Goal: Transaction & Acquisition: Subscribe to service/newsletter

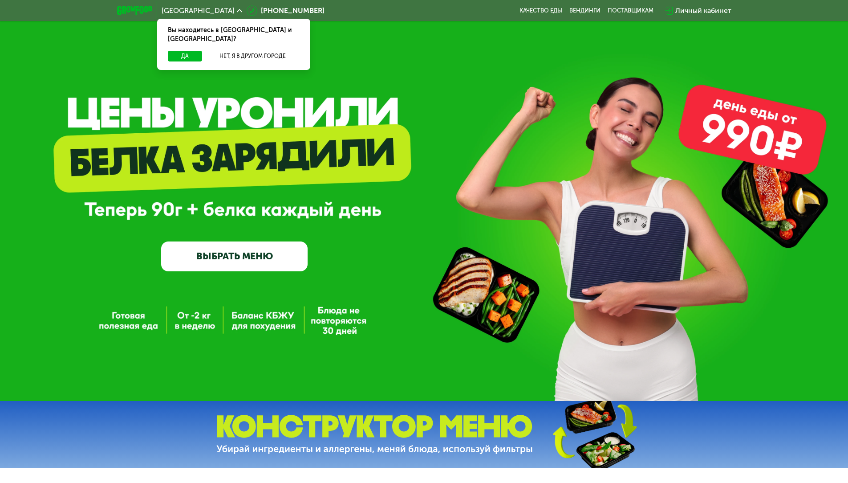
click at [197, 252] on link "ВЫБРАТЬ МЕНЮ" at bounding box center [234, 255] width 147 height 29
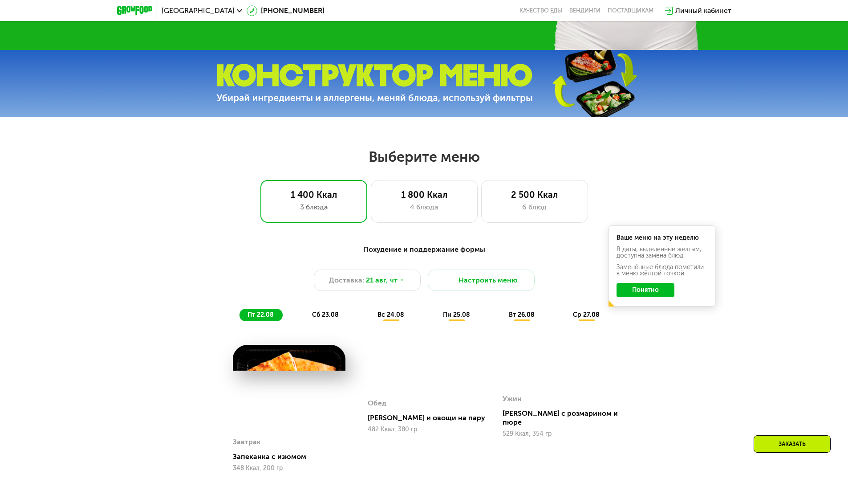
scroll to position [481, 0]
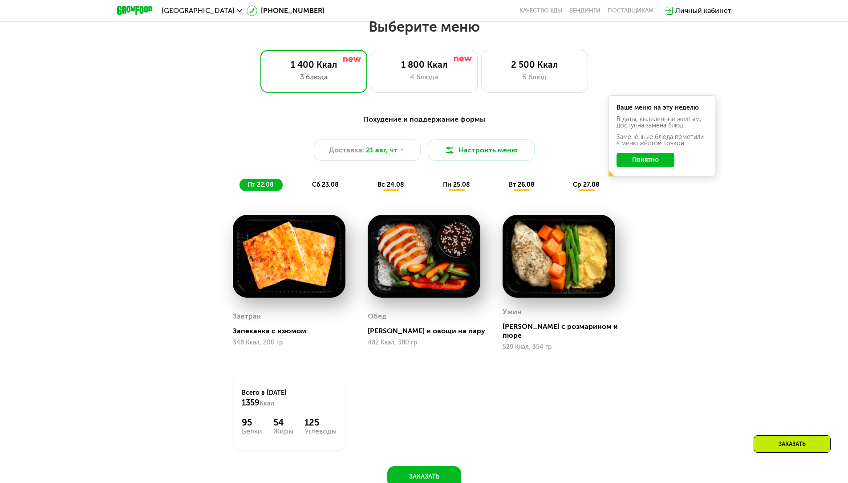
click at [653, 161] on button "Понятно" at bounding box center [646, 160] width 58 height 14
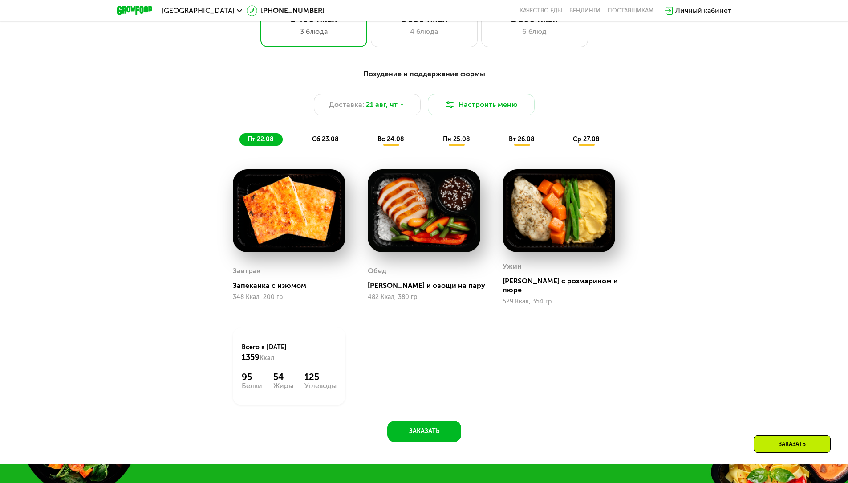
scroll to position [525, 0]
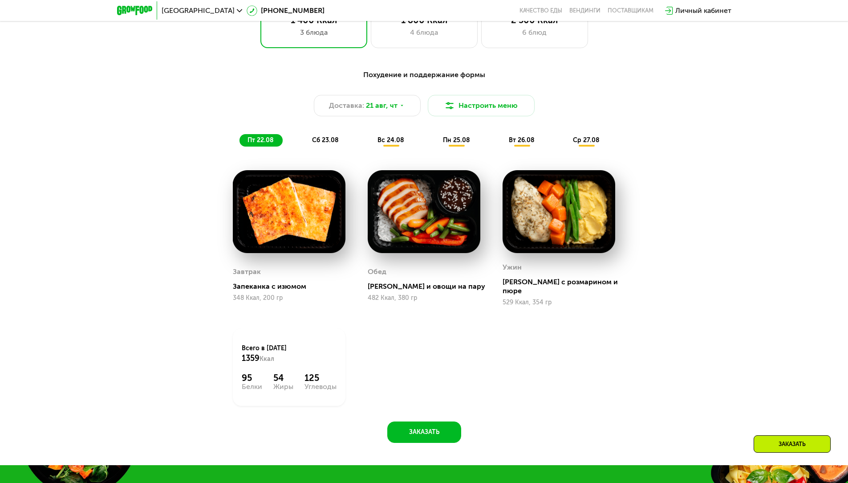
click at [370, 147] on div "сб 23.08" at bounding box center [392, 140] width 44 height 12
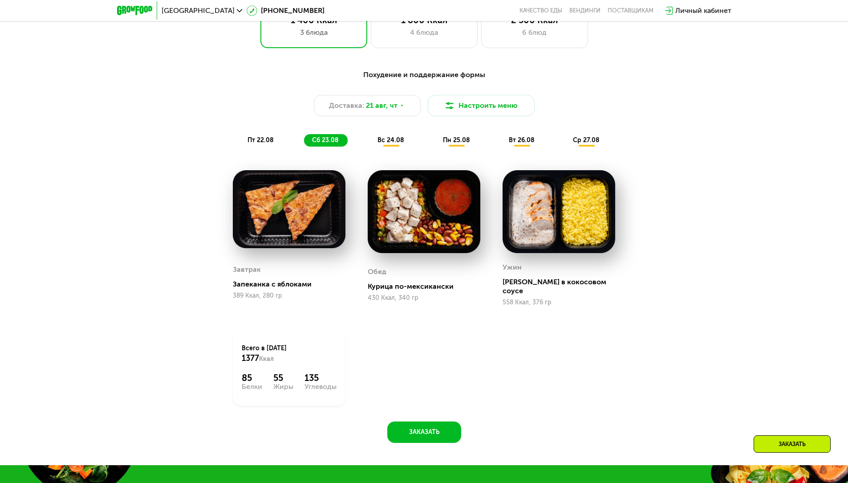
click at [392, 140] on span "вс 24.08" at bounding box center [391, 140] width 27 height 8
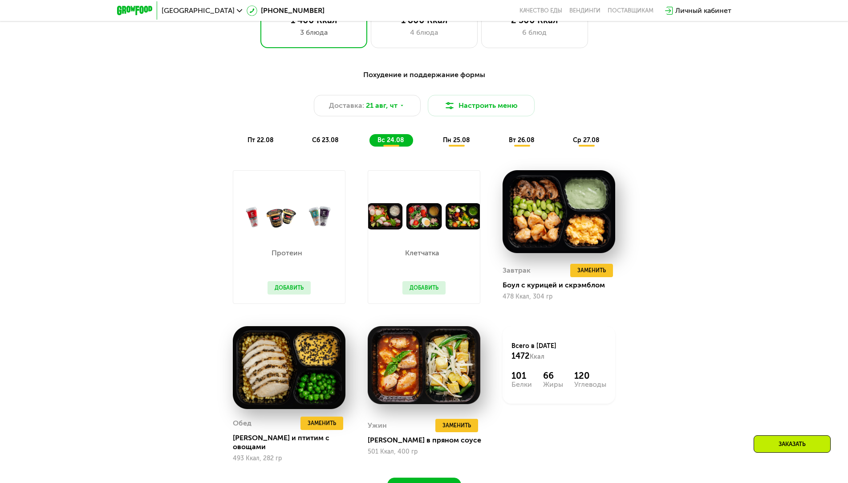
click at [464, 144] on span "пн 25.08" at bounding box center [456, 140] width 27 height 8
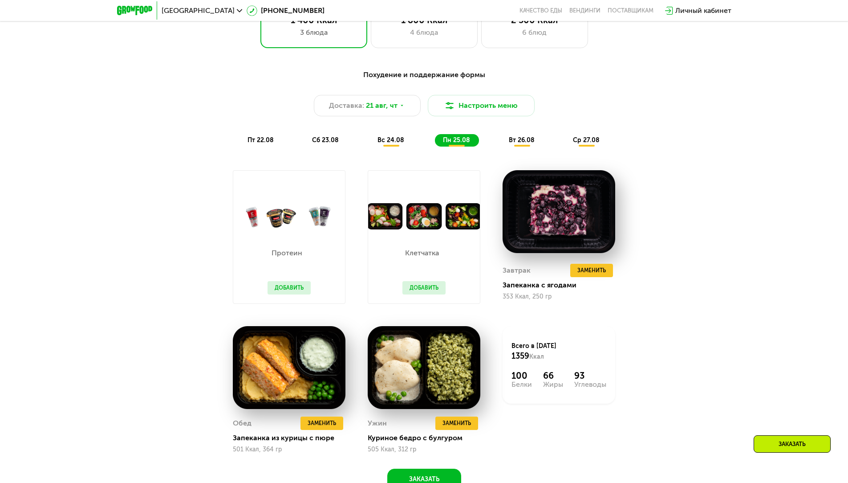
click at [524, 144] on span "вт 26.08" at bounding box center [522, 140] width 26 height 8
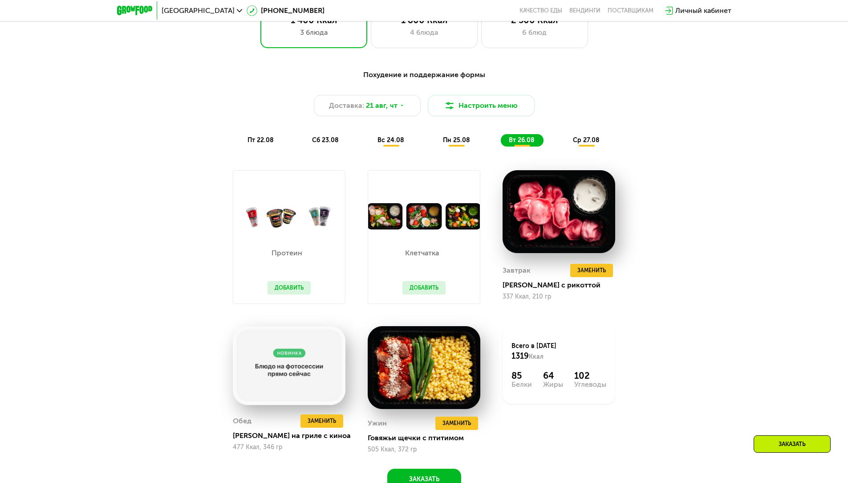
click at [592, 144] on span "ср 27.08" at bounding box center [586, 140] width 27 height 8
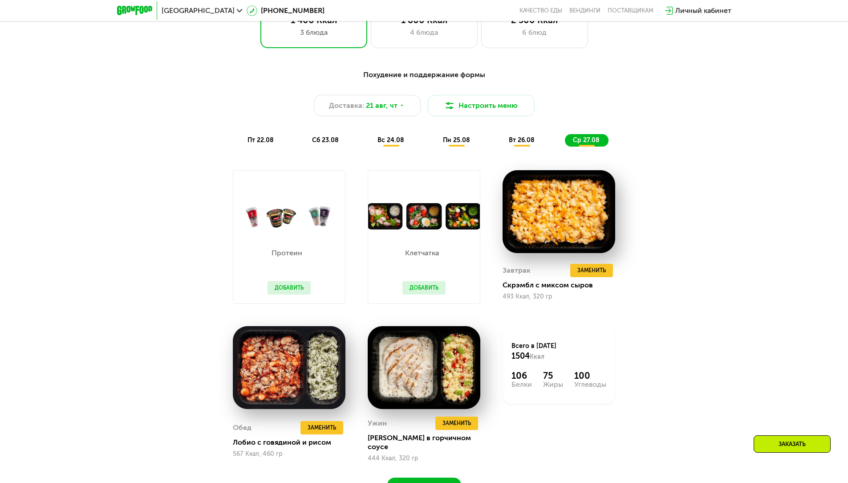
scroll to position [303, 0]
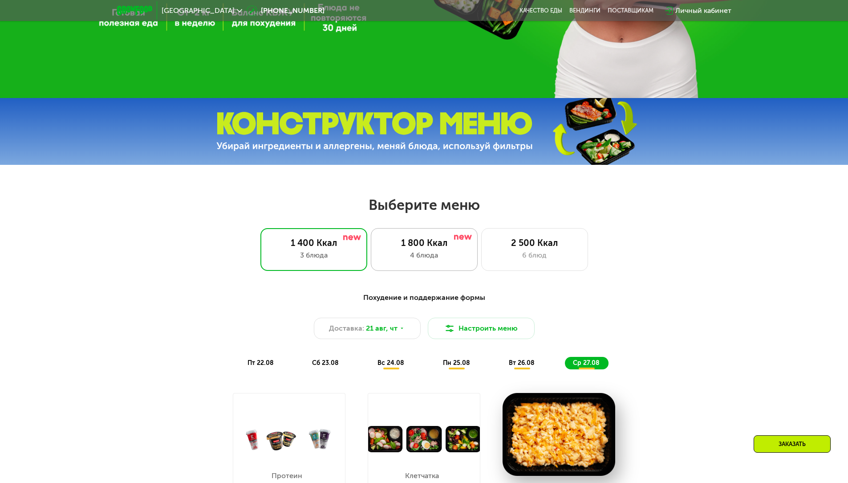
click at [481, 264] on div "1 800 Ккал 4 блюда" at bounding box center [534, 249] width 107 height 43
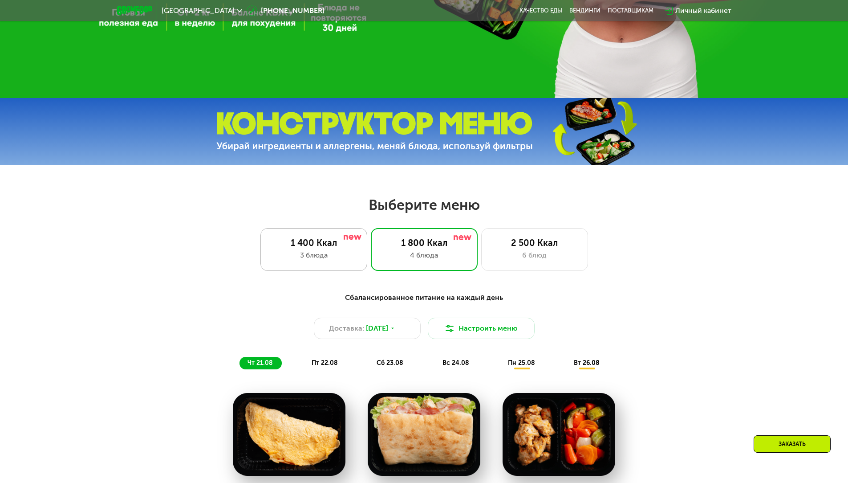
click at [346, 255] on div "3 блюда" at bounding box center [314, 255] width 88 height 11
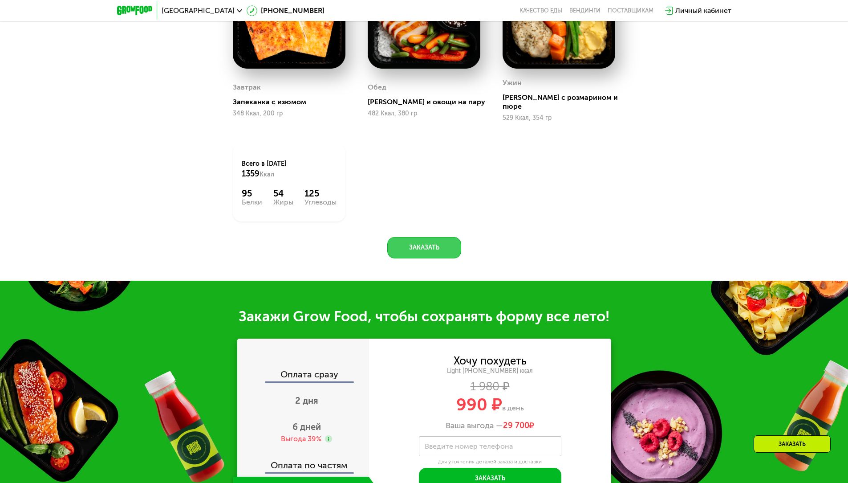
scroll to position [793, 0]
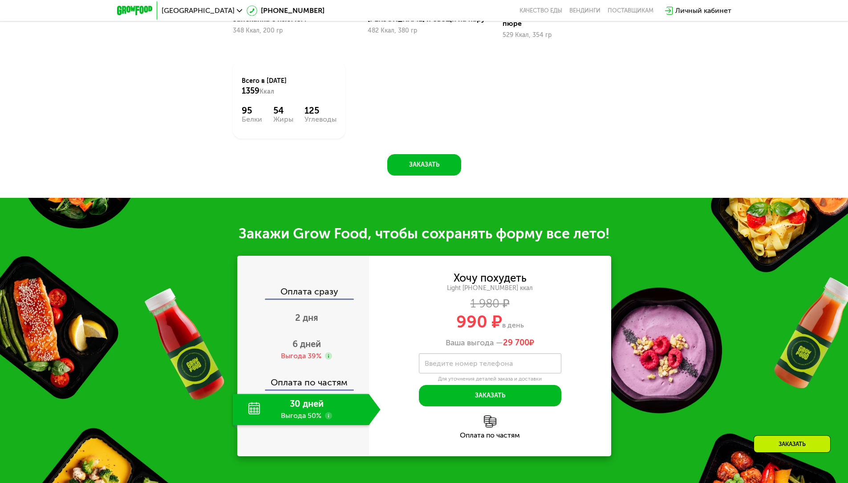
click at [367, 411] on div "30 дней Выгода 50%" at bounding box center [301, 409] width 136 height 31
click at [490, 421] on img at bounding box center [490, 421] width 12 height 12
click at [309, 379] on div "Оплата по частям" at bounding box center [303, 379] width 131 height 20
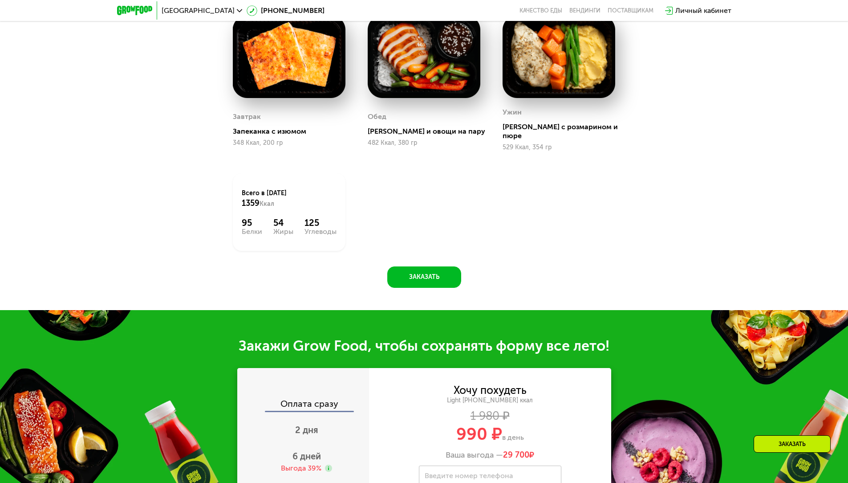
scroll to position [525, 0]
